Goal: Find specific page/section: Find specific page/section

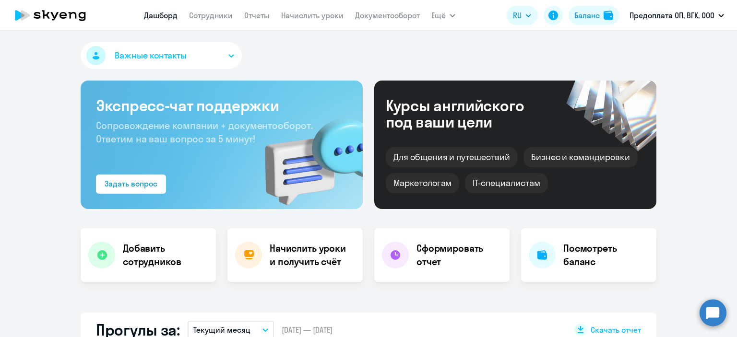
select select "30"
click at [211, 14] on link "Сотрудники" at bounding box center [211, 16] width 44 height 10
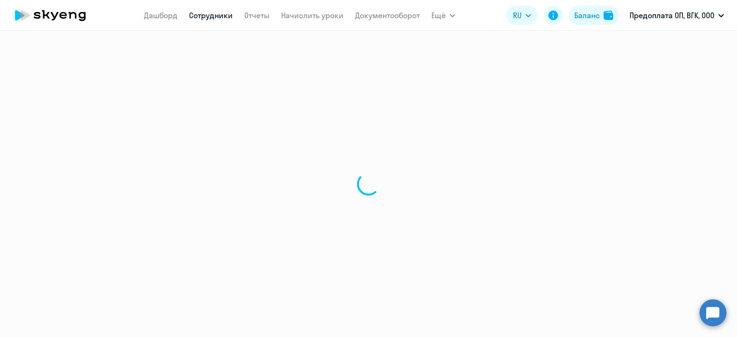
select select "30"
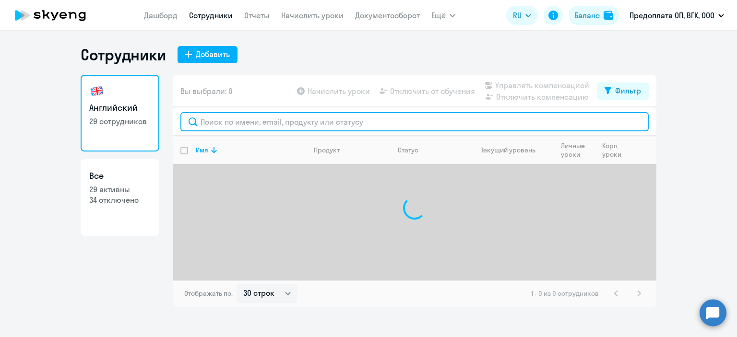
click at [239, 120] on input "text" at bounding box center [414, 121] width 468 height 19
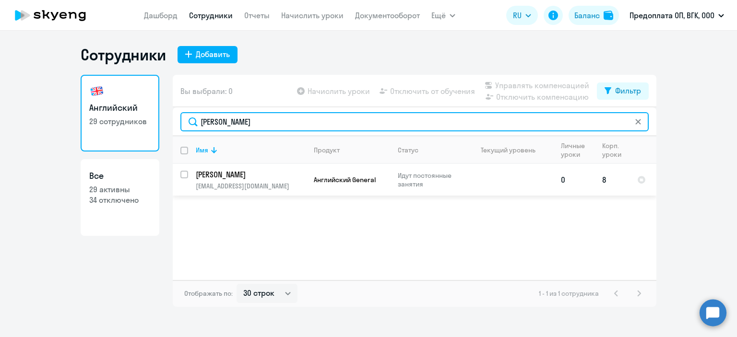
type input "[PERSON_NAME]"
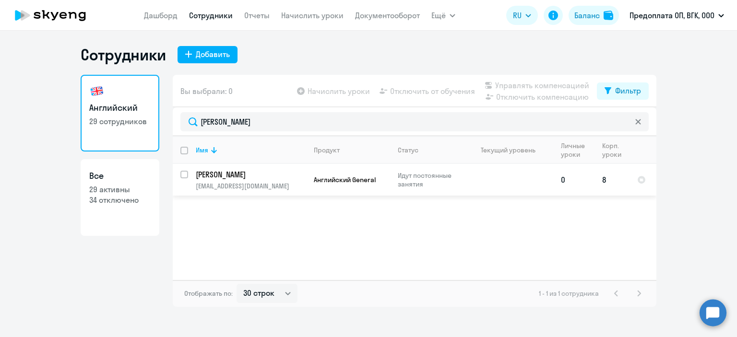
click at [185, 177] on input "select row 22824479" at bounding box center [189, 180] width 19 height 19
checkbox input "true"
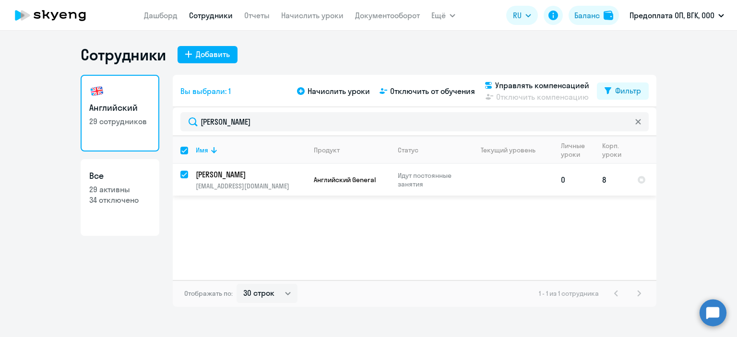
click at [187, 175] on input "deselect row 22824479" at bounding box center [189, 180] width 19 height 19
checkbox input "false"
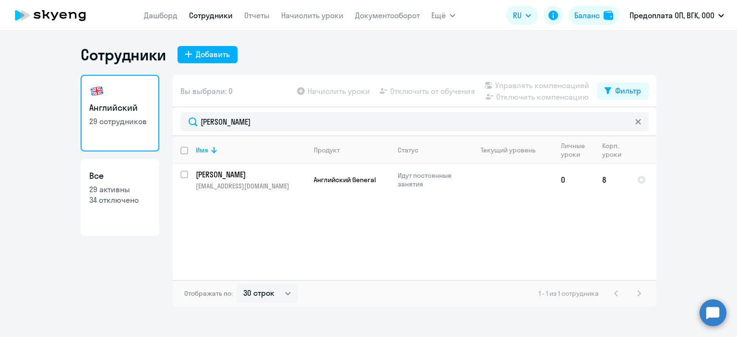
click at [0, 105] on ng-component "Сотрудники Добавить Английский 29 сотрудников Все 29 активны 34 отключено Вы вы…" at bounding box center [368, 176] width 737 height 262
click at [55, 24] on icon at bounding box center [50, 15] width 84 height 24
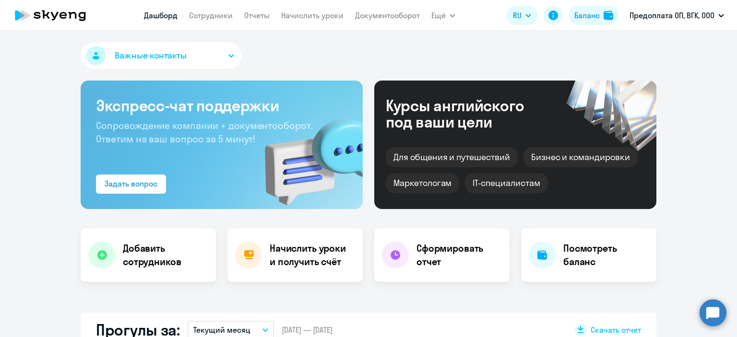
select select "30"
